Goal: Check status: Check status

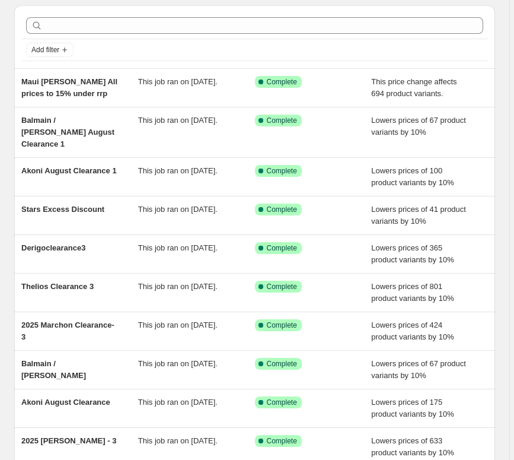
scroll to position [46, 0]
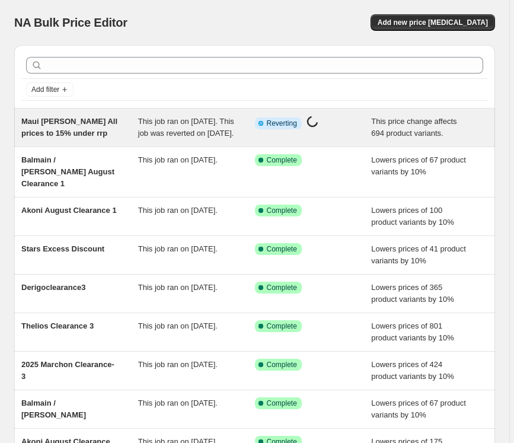
click at [349, 132] on div "Info Partially complete Reverting Price [MEDICAL_DATA] in progress..." at bounding box center [313, 128] width 117 height 24
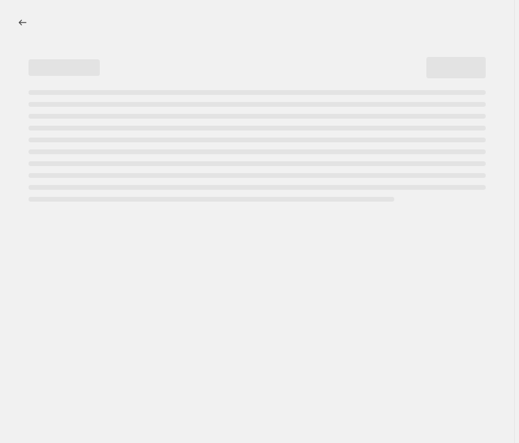
select select "pcap"
select select "no_change"
select select "vendor"
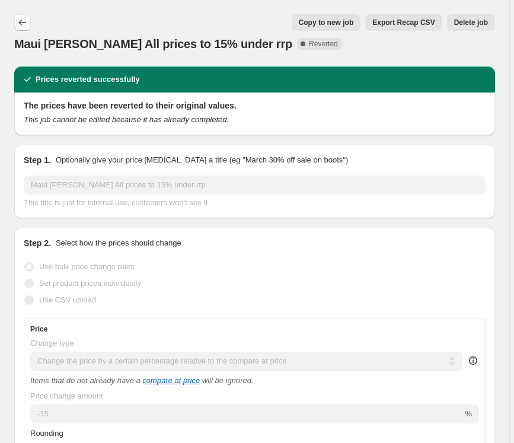
click at [23, 20] on icon "Price change jobs" at bounding box center [23, 23] width 12 height 12
